Goal: Task Accomplishment & Management: Complete application form

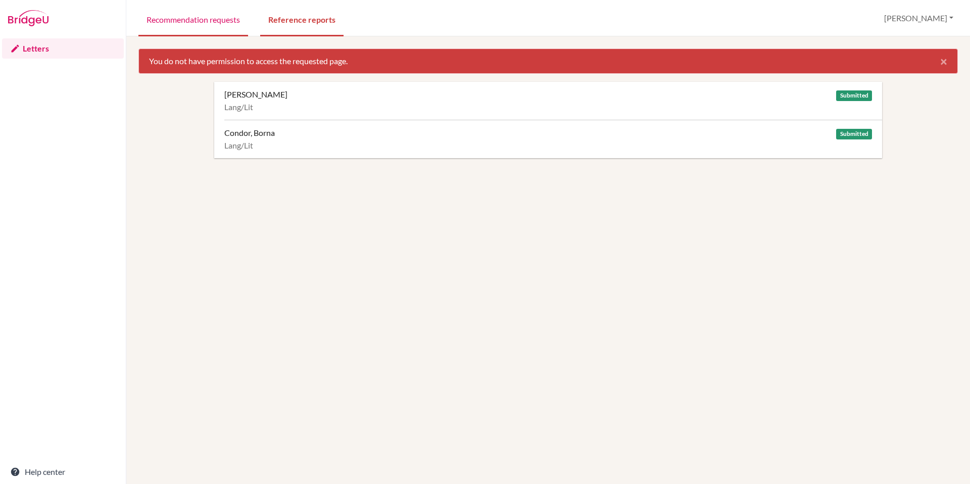
click at [216, 21] on link "Recommendation requests" at bounding box center [193, 19] width 110 height 35
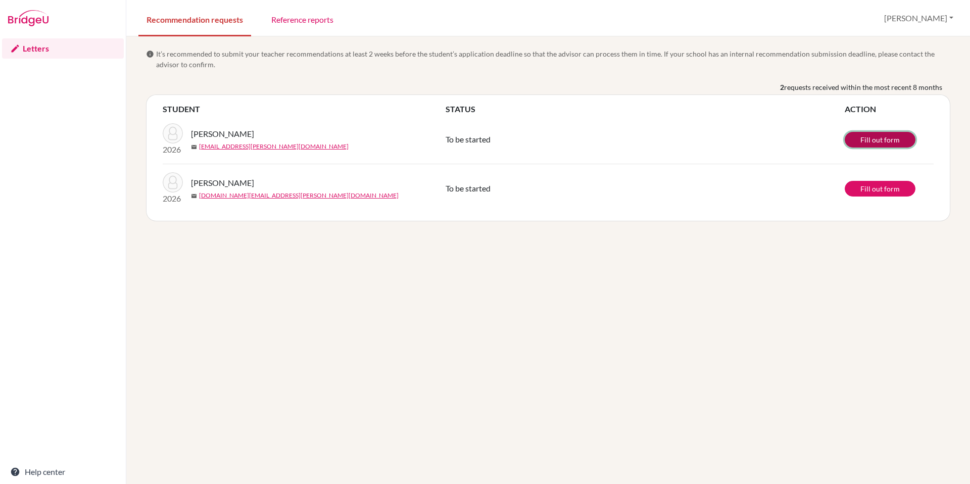
click at [879, 139] on link "Fill out form" at bounding box center [880, 140] width 71 height 16
click at [875, 140] on link "Fill out form" at bounding box center [880, 140] width 71 height 16
click at [874, 140] on link "Fill out form" at bounding box center [880, 140] width 71 height 16
click at [311, 21] on link "Reference reports" at bounding box center [302, 19] width 78 height 35
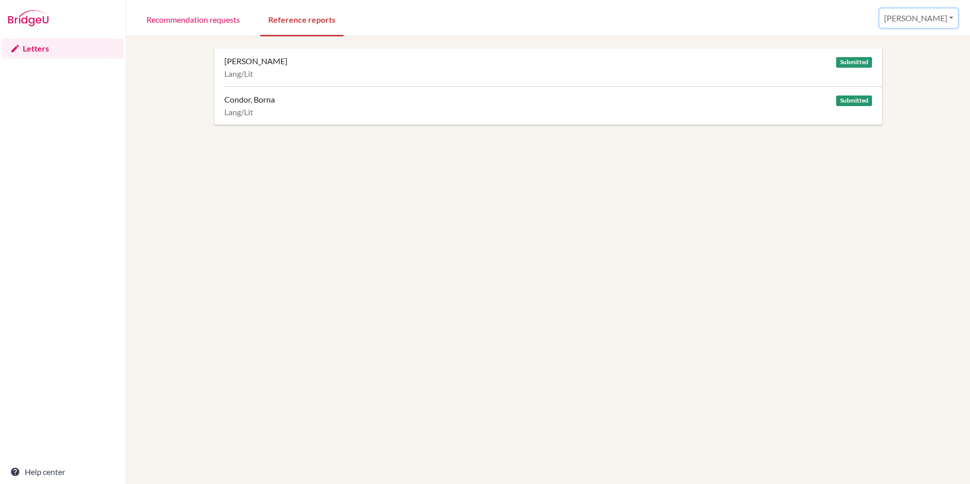
click at [951, 17] on button "[PERSON_NAME]" at bounding box center [919, 18] width 78 height 19
click at [913, 65] on button "Log out" at bounding box center [918, 66] width 80 height 16
